Goal: Task Accomplishment & Management: Manage account settings

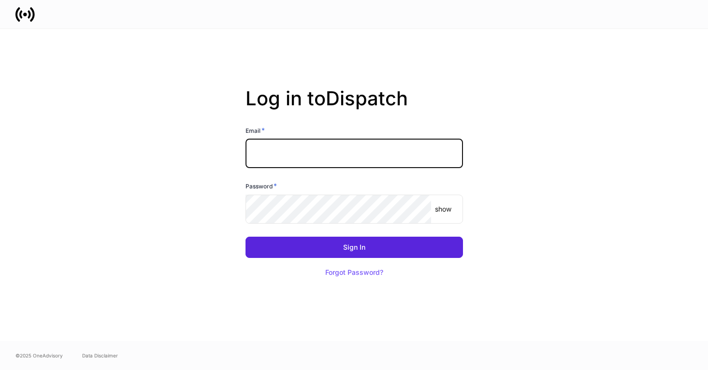
click at [341, 162] on input "text" at bounding box center [353, 153] width 217 height 29
type input "**********"
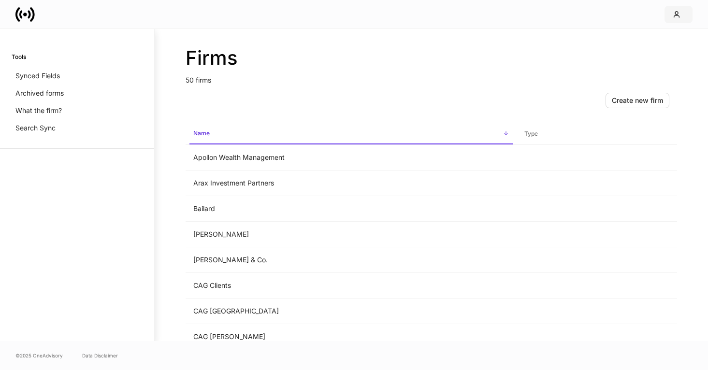
click at [675, 22] on button "button" at bounding box center [678, 14] width 28 height 17
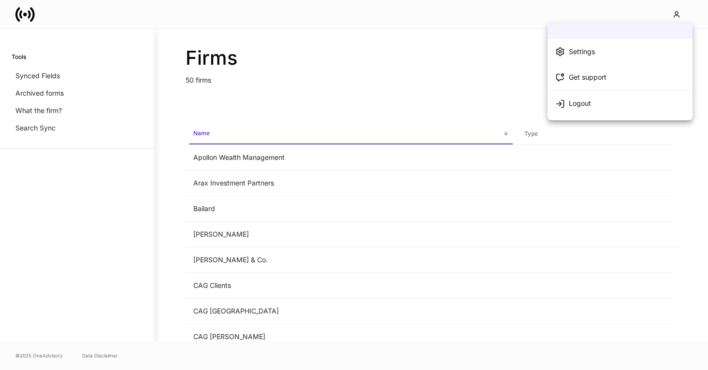
click at [673, 14] on div at bounding box center [354, 185] width 708 height 370
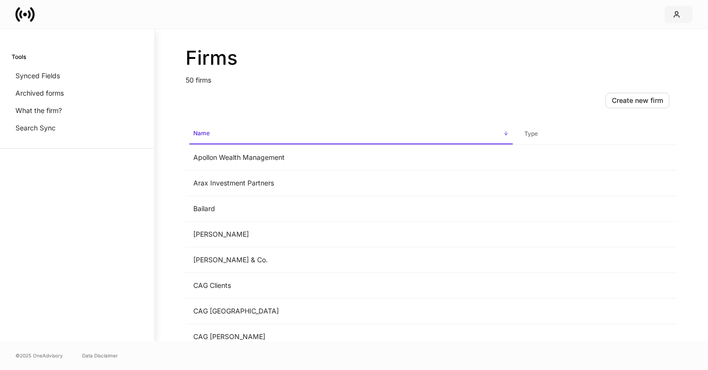
click at [684, 15] on button "button" at bounding box center [678, 14] width 28 height 17
click at [257, 231] on td "[PERSON_NAME]" at bounding box center [351, 235] width 331 height 26
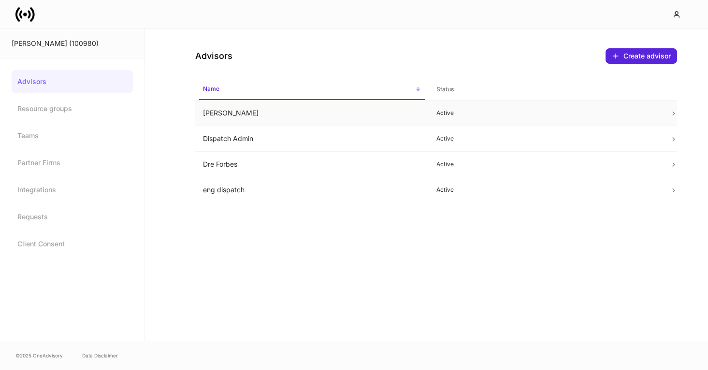
click at [241, 113] on td "Alexa Svensson" at bounding box center [311, 113] width 233 height 26
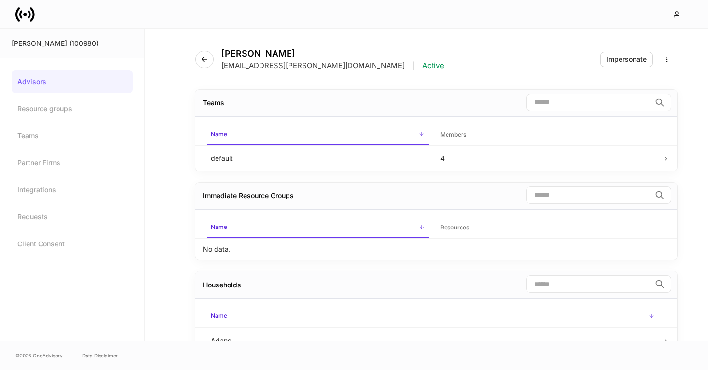
click at [630, 50] on div "Alexa Svensson Asvensson@balentine.com | Active Impersonate" at bounding box center [436, 53] width 482 height 49
click at [101, 82] on link "Advisors" at bounding box center [72, 81] width 121 height 23
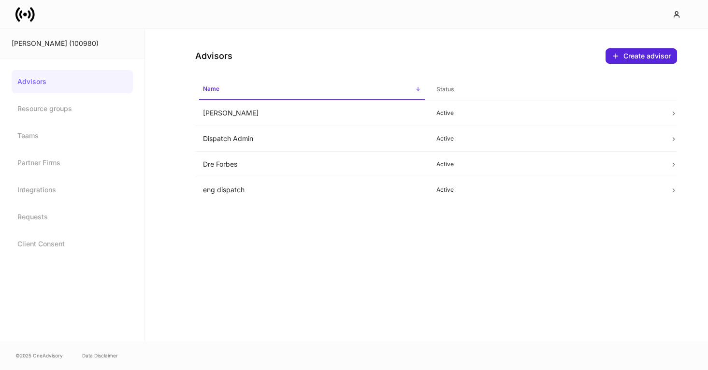
click at [26, 15] on icon at bounding box center [25, 15] width 4 height 4
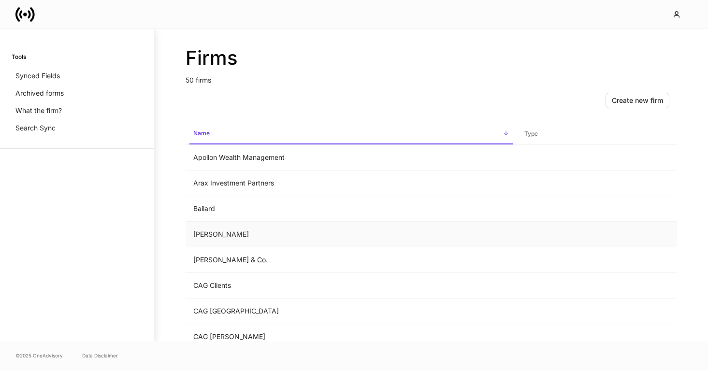
click at [301, 235] on td "Balentine" at bounding box center [351, 235] width 331 height 26
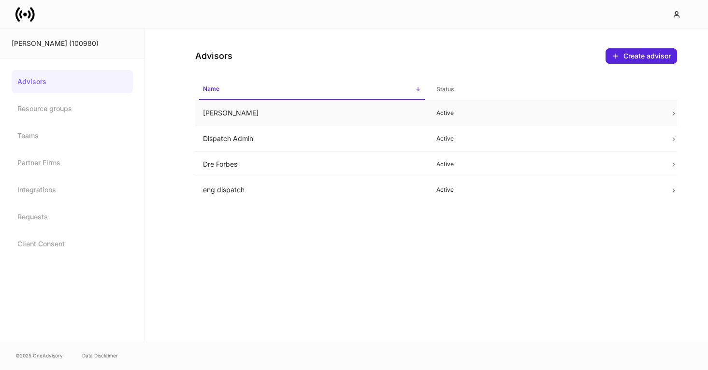
click at [313, 106] on td "Alexa Svensson" at bounding box center [311, 113] width 233 height 26
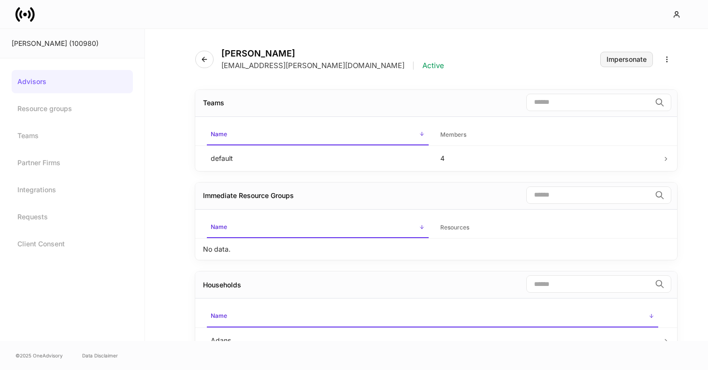
click at [621, 57] on div "Impersonate" at bounding box center [626, 59] width 40 height 7
click at [203, 57] on icon "button" at bounding box center [204, 59] width 4 height 4
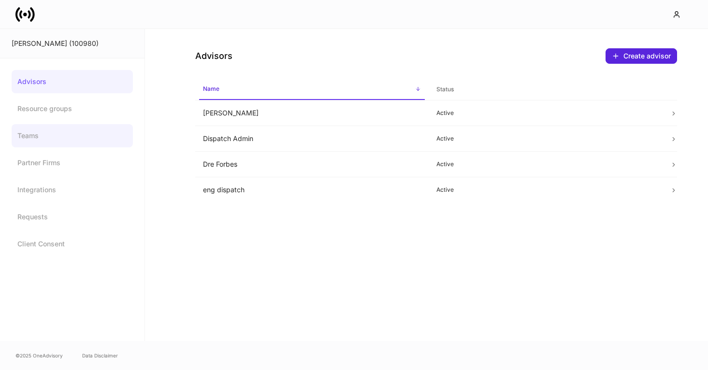
click at [42, 134] on link "Teams" at bounding box center [72, 135] width 121 height 23
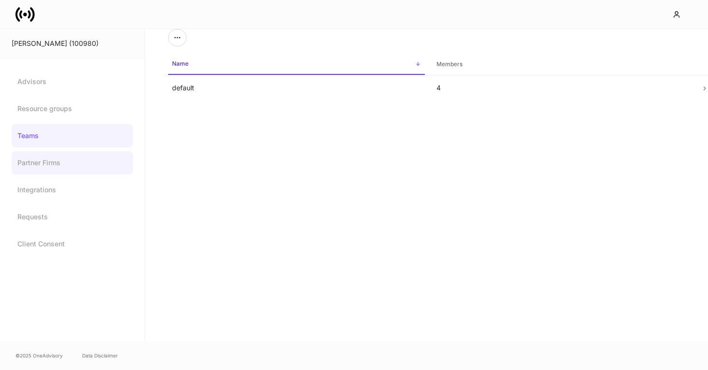
click at [54, 168] on link "Partner Firms" at bounding box center [72, 162] width 121 height 23
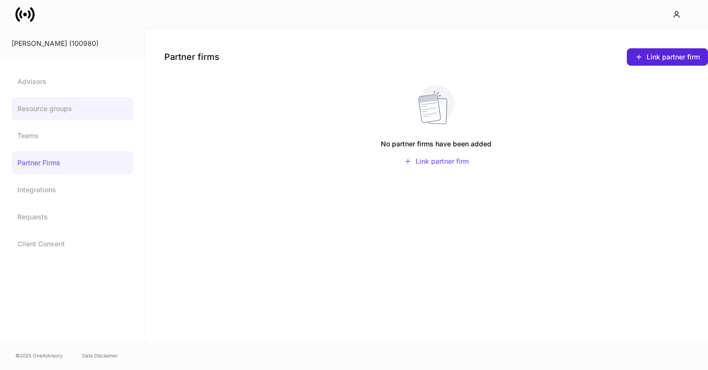
click at [59, 109] on link "Resource groups" at bounding box center [72, 108] width 121 height 23
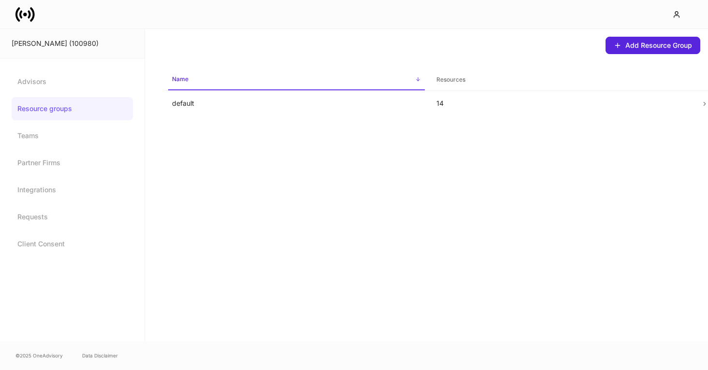
click at [43, 68] on div "Advisors Resource groups Teams Partner Firms Integrations Requests Client Conse…" at bounding box center [72, 162] width 144 height 209
click at [45, 86] on link "Advisors" at bounding box center [72, 81] width 121 height 23
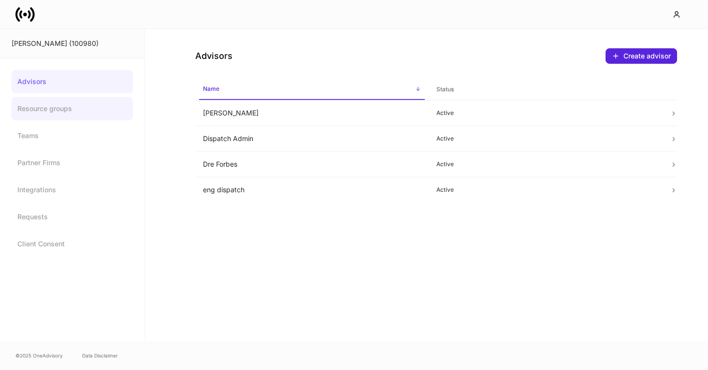
click at [77, 106] on link "Resource groups" at bounding box center [72, 108] width 121 height 23
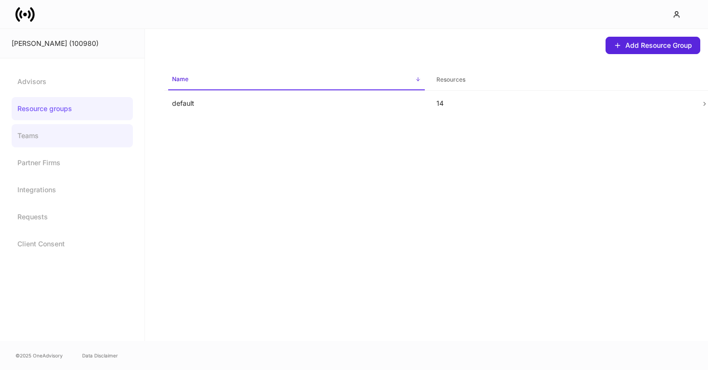
click at [66, 138] on link "Teams" at bounding box center [72, 135] width 121 height 23
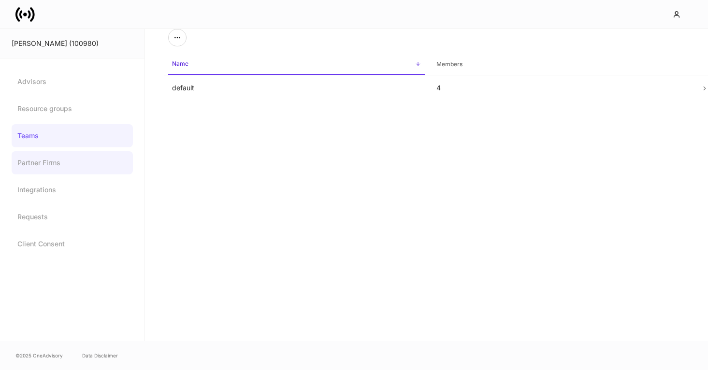
click at [61, 163] on link "Partner Firms" at bounding box center [72, 162] width 121 height 23
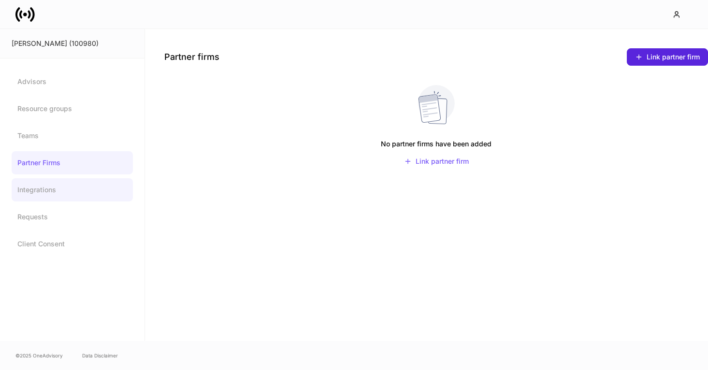
click at [50, 195] on link "Integrations" at bounding box center [72, 189] width 121 height 23
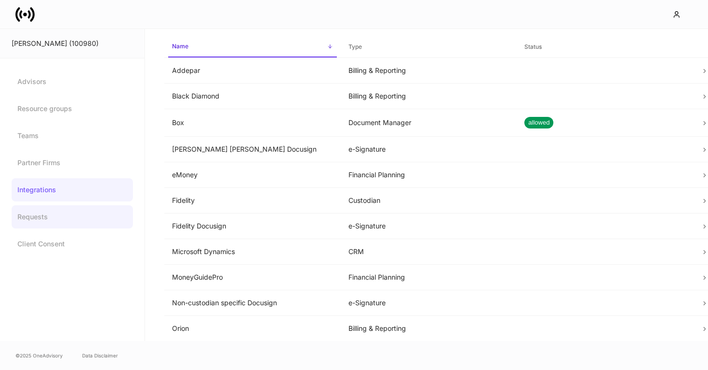
click at [47, 212] on link "Requests" at bounding box center [72, 216] width 121 height 23
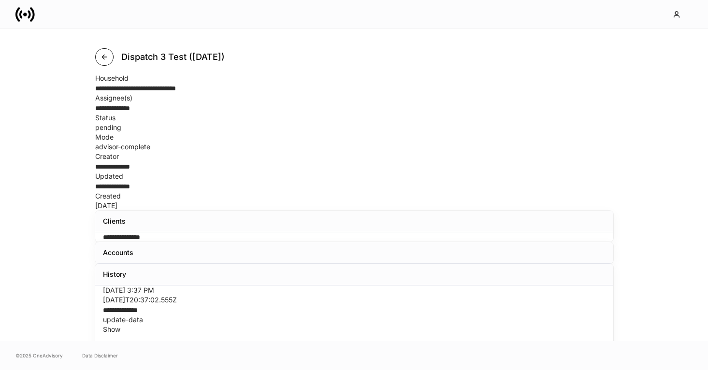
click at [104, 57] on icon "button" at bounding box center [104, 57] width 8 height 8
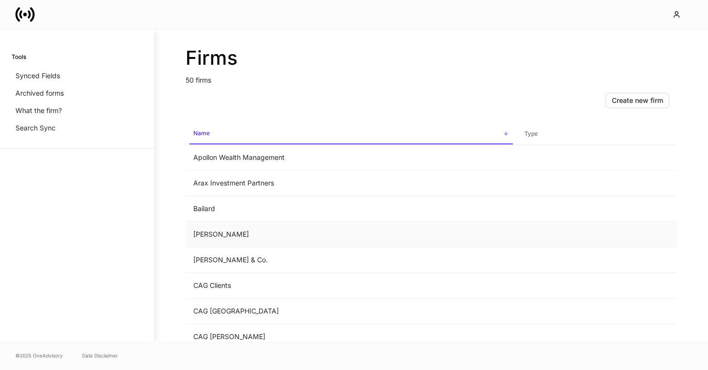
click at [198, 227] on td "Balentine" at bounding box center [351, 235] width 331 height 26
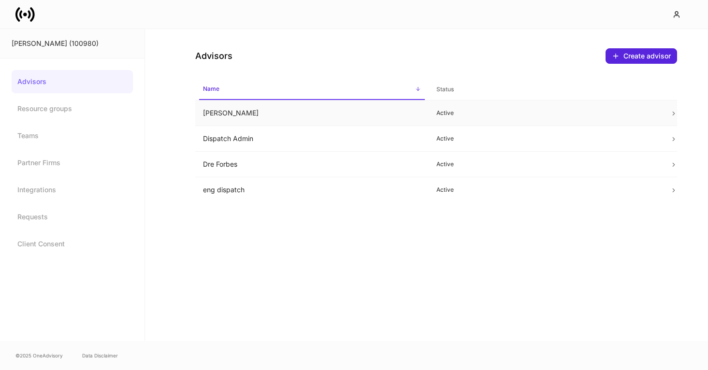
click at [354, 116] on td "Alexa Svensson" at bounding box center [311, 113] width 233 height 26
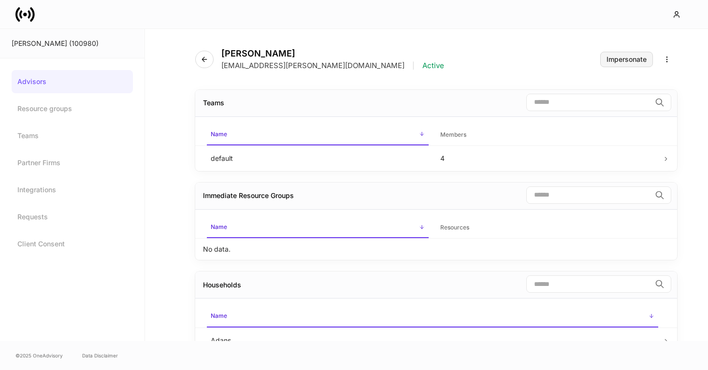
click at [622, 59] on div "Impersonate" at bounding box center [626, 59] width 40 height 7
click at [28, 17] on icon at bounding box center [24, 14] width 19 height 19
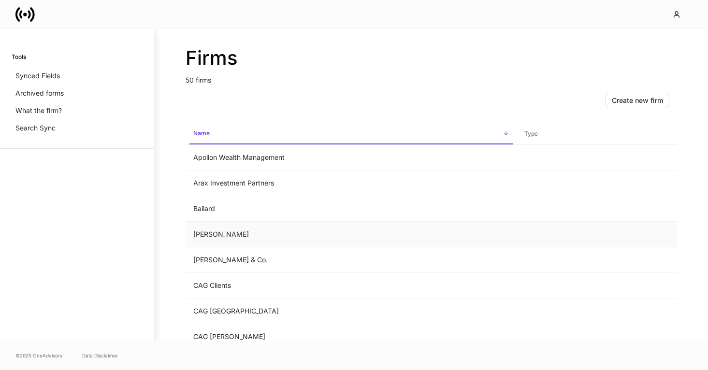
click at [317, 236] on td "Balentine" at bounding box center [351, 235] width 331 height 26
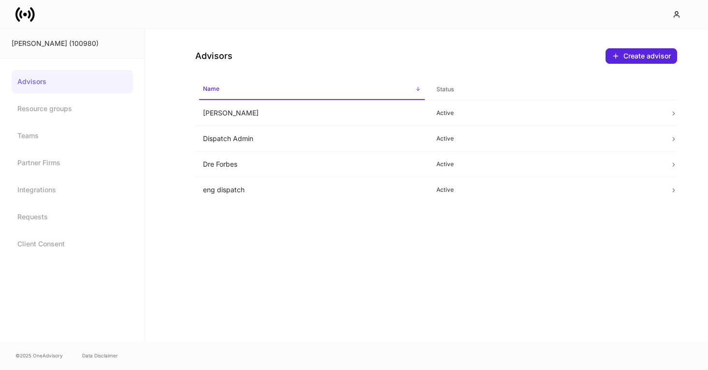
click at [31, 14] on icon at bounding box center [24, 14] width 19 height 19
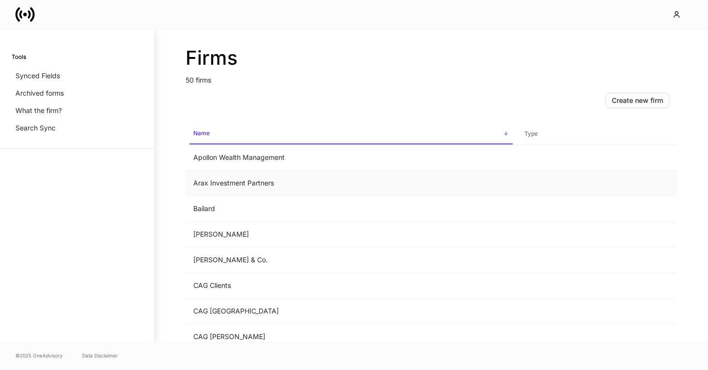
scroll to position [2, 0]
click at [235, 133] on span "Name sorted ascending" at bounding box center [350, 132] width 323 height 21
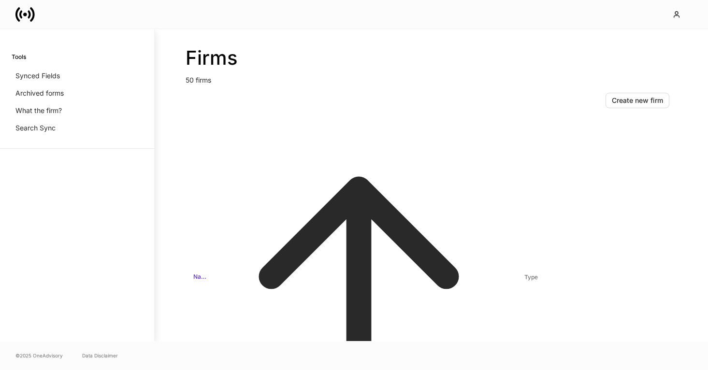
click at [216, 141] on span "Name sorted descending" at bounding box center [350, 278] width 323 height 312
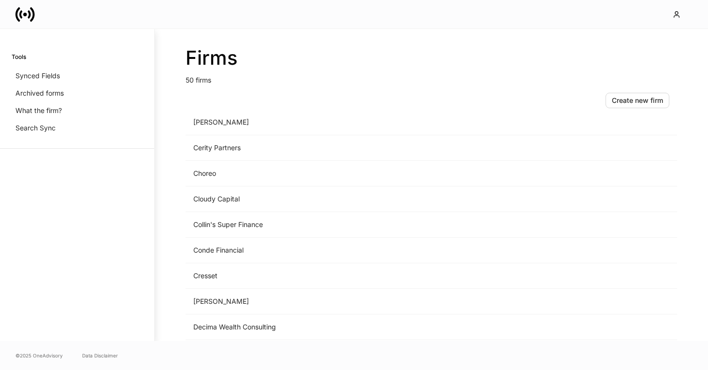
scroll to position [423, 0]
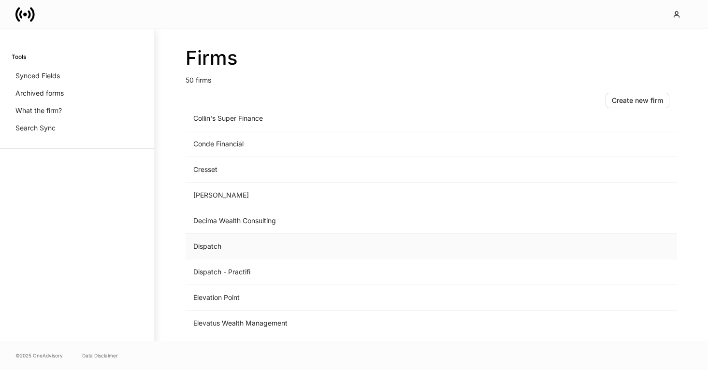
click at [255, 243] on td "Dispatch" at bounding box center [351, 247] width 331 height 26
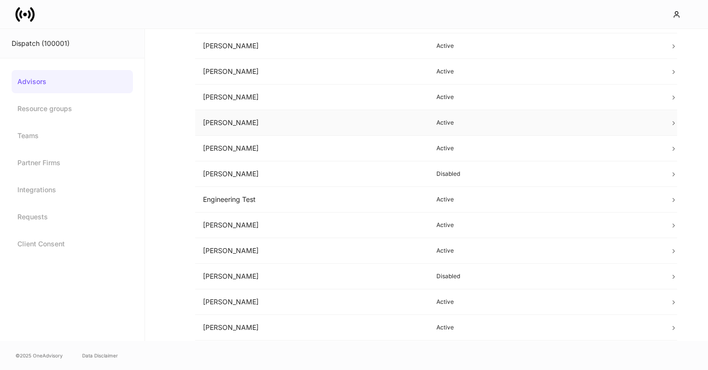
scroll to position [33, 0]
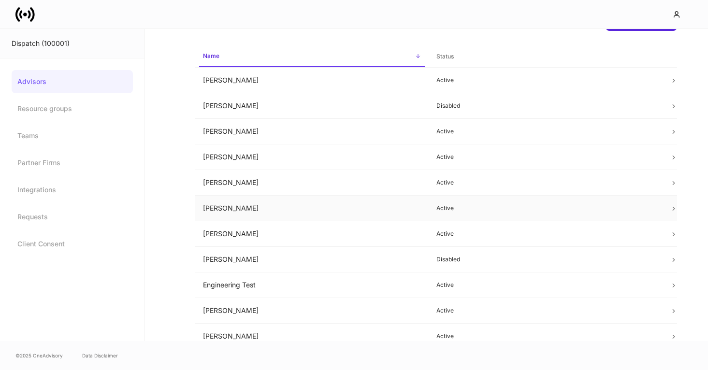
click at [364, 220] on td "Courtney Webb" at bounding box center [311, 209] width 233 height 26
click at [325, 233] on td "Courtney Webb" at bounding box center [311, 234] width 233 height 26
click at [673, 236] on icon at bounding box center [673, 234] width 7 height 7
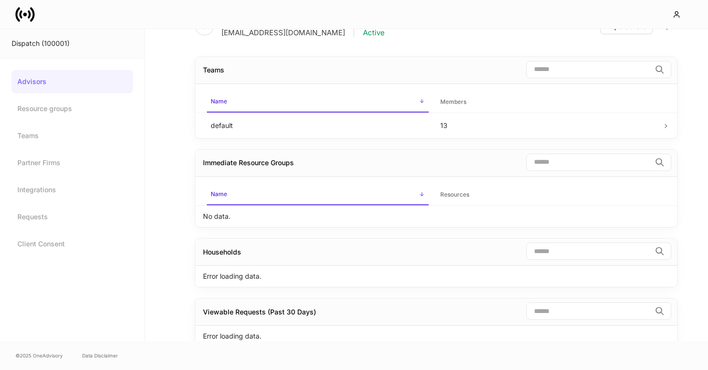
scroll to position [62, 0]
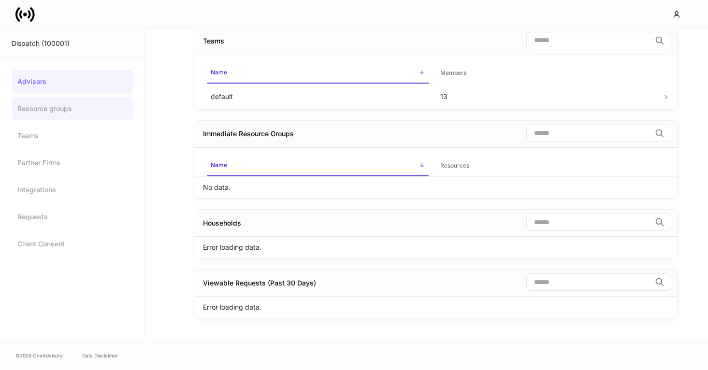
click at [68, 110] on link "Resource groups" at bounding box center [72, 108] width 121 height 23
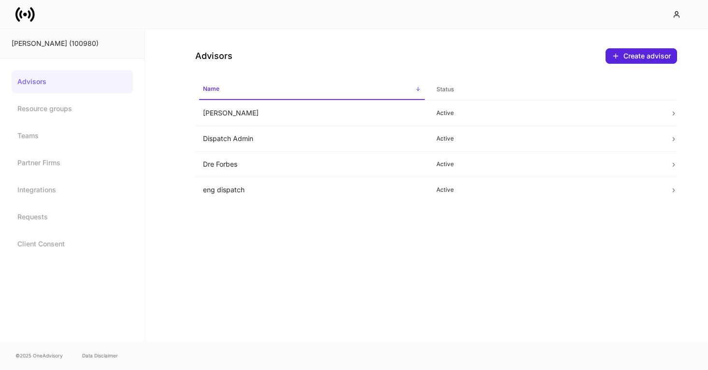
click at [27, 21] on icon at bounding box center [24, 14] width 19 height 19
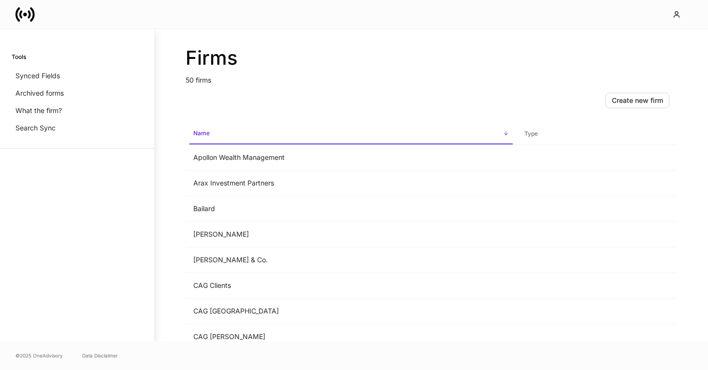
click at [226, 138] on span "Name sorted ascending" at bounding box center [350, 134] width 323 height 21
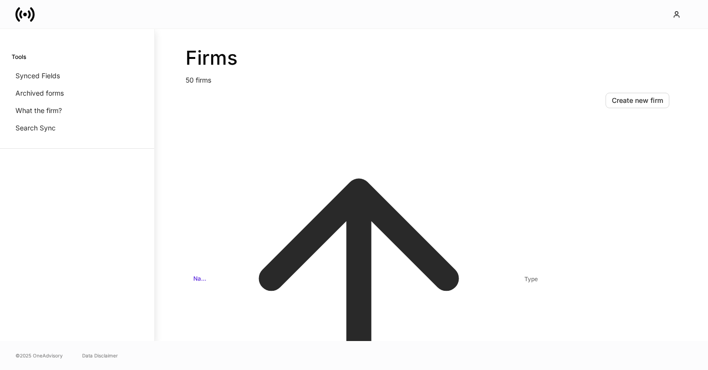
click at [225, 138] on span "Name sorted descending" at bounding box center [350, 280] width 323 height 312
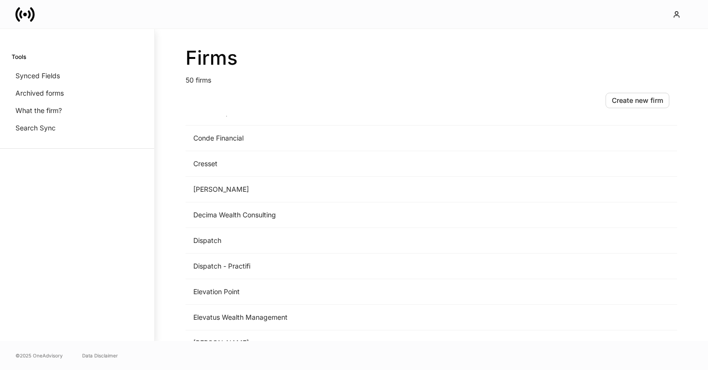
scroll to position [434, 0]
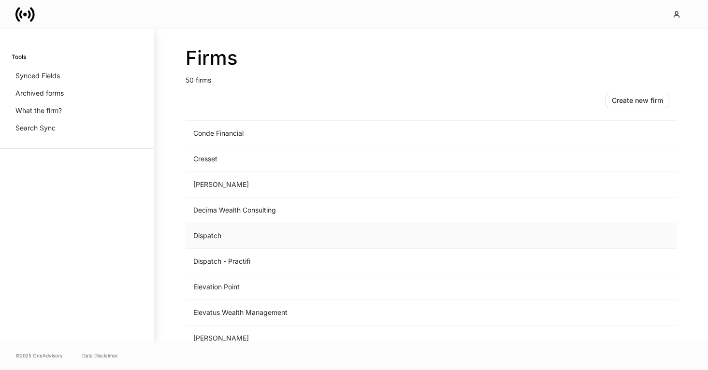
click at [257, 235] on td "Dispatch" at bounding box center [351, 236] width 331 height 26
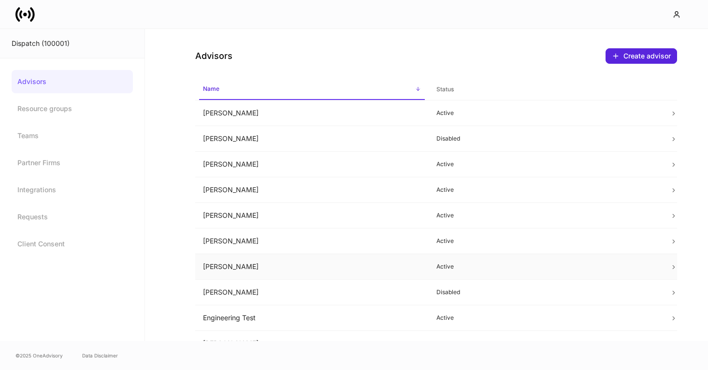
scroll to position [28, 0]
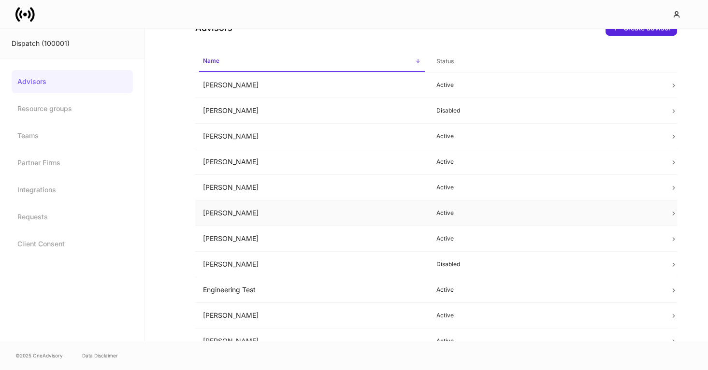
click at [238, 210] on td "Courtney Webb" at bounding box center [311, 213] width 233 height 26
click at [238, 233] on td "Courtney Webb" at bounding box center [311, 239] width 233 height 26
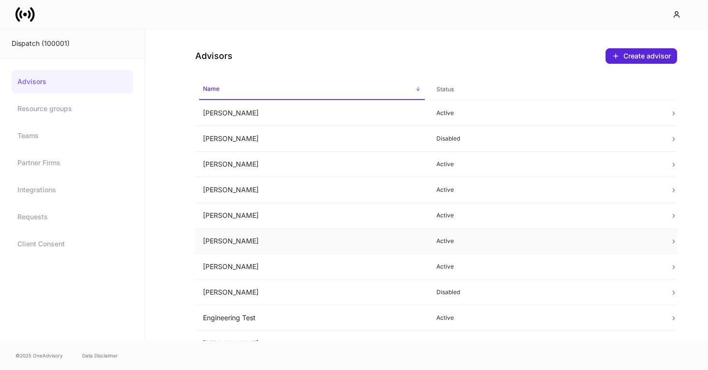
click at [324, 240] on td "Courtney Webb" at bounding box center [311, 242] width 233 height 26
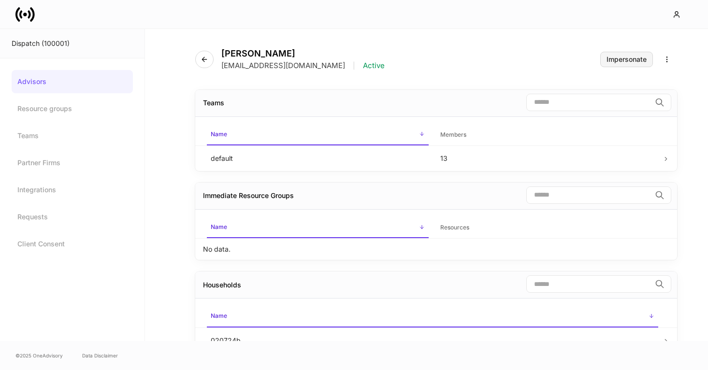
click at [612, 58] on div "Impersonate" at bounding box center [626, 59] width 40 height 7
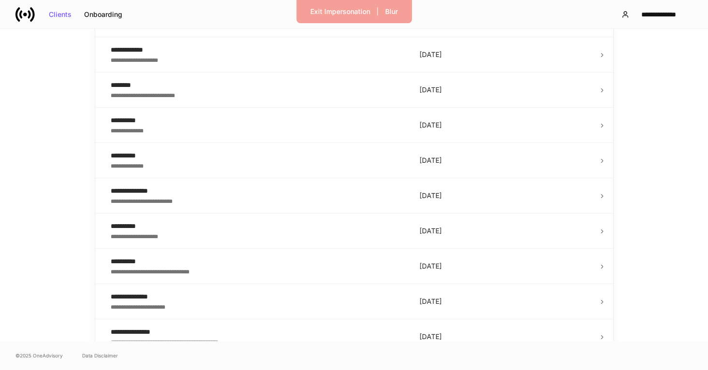
scroll to position [344, 0]
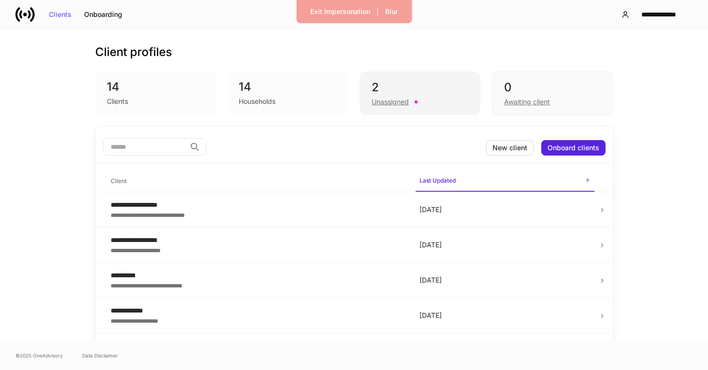
click at [415, 94] on div "2" at bounding box center [420, 87] width 97 height 15
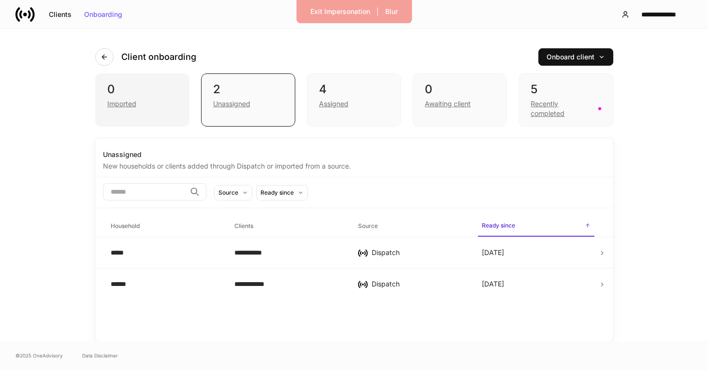
click at [183, 86] on div "0 Imported" at bounding box center [142, 99] width 94 height 53
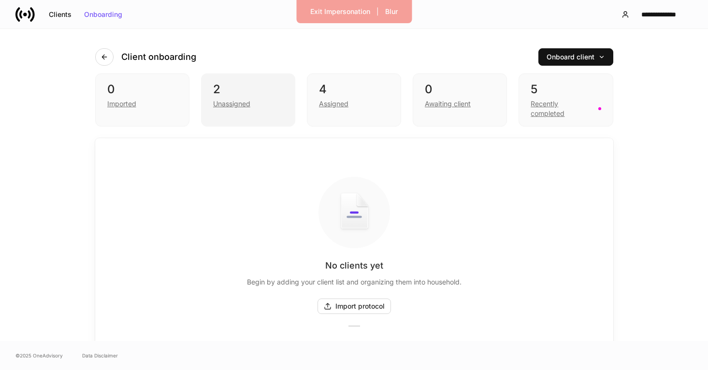
click at [242, 106] on div "Unassigned" at bounding box center [231, 104] width 37 height 10
